Goal: Navigation & Orientation: Find specific page/section

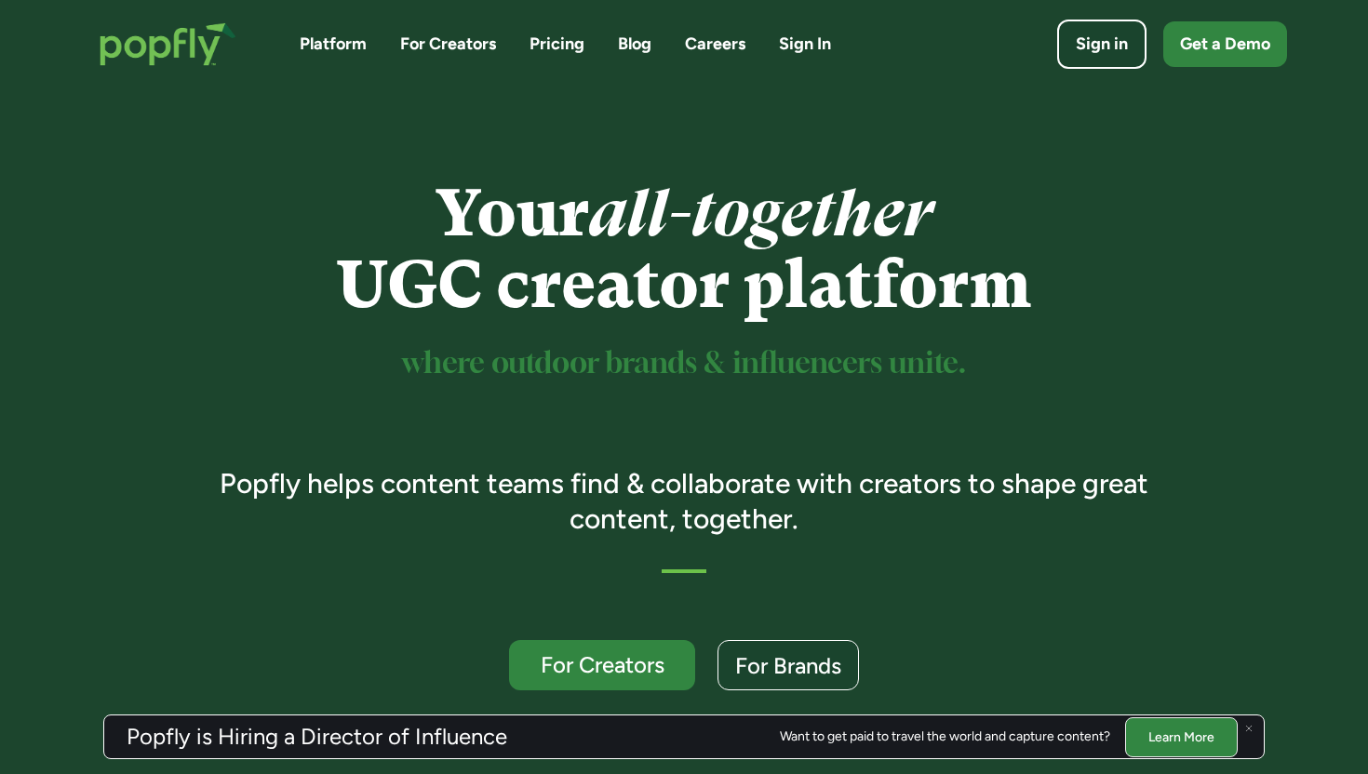
click at [1184, 741] on link "Learn More" at bounding box center [1181, 737] width 113 height 40
click at [718, 50] on link "Careers" at bounding box center [715, 44] width 61 height 23
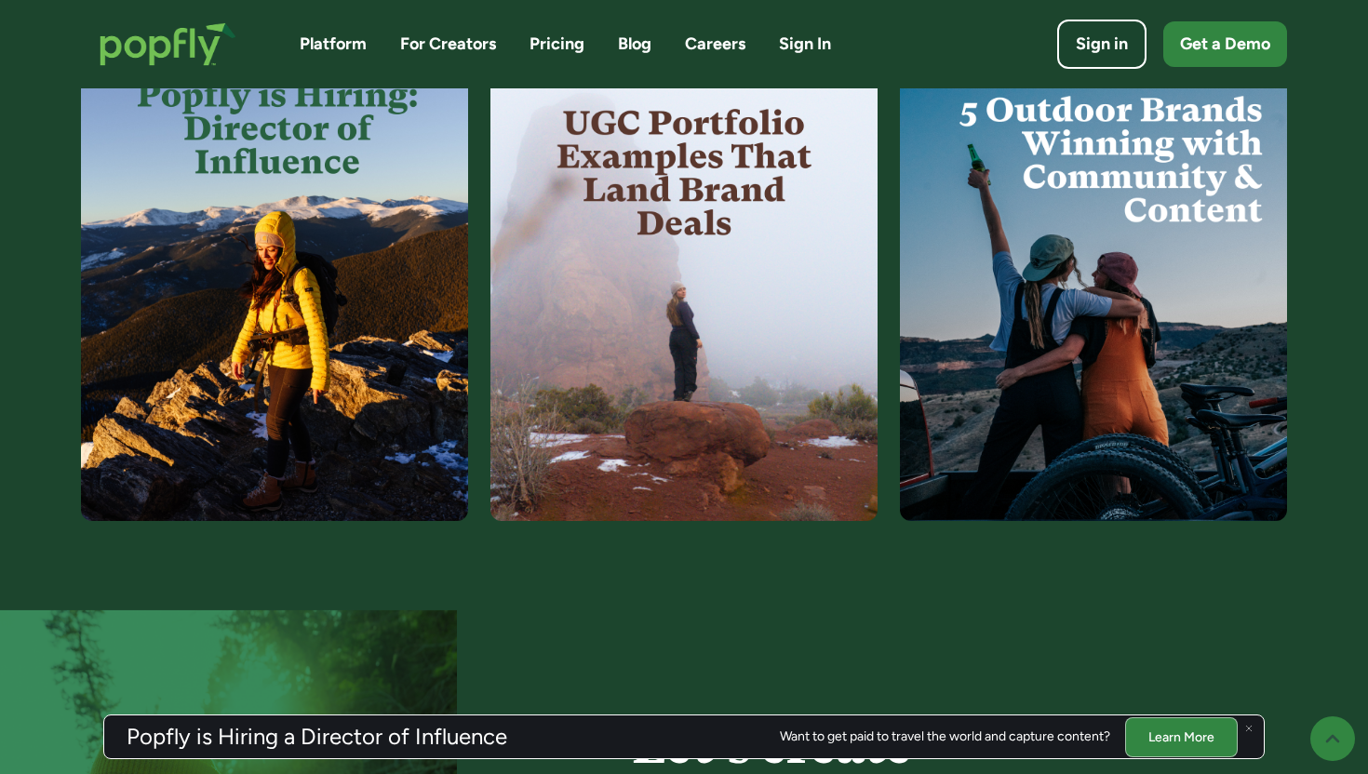
scroll to position [4896, 0]
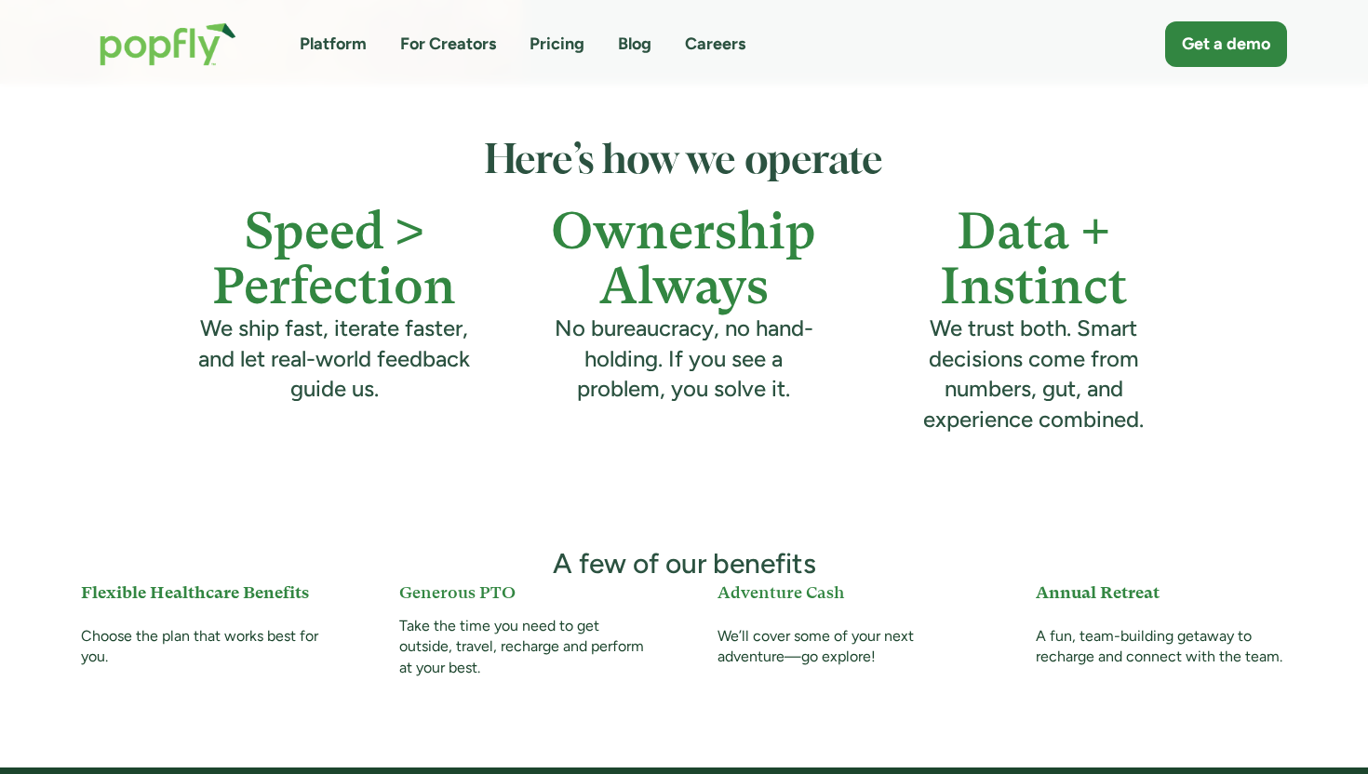
scroll to position [33, 0]
